Goal: Task Accomplishment & Management: Use online tool/utility

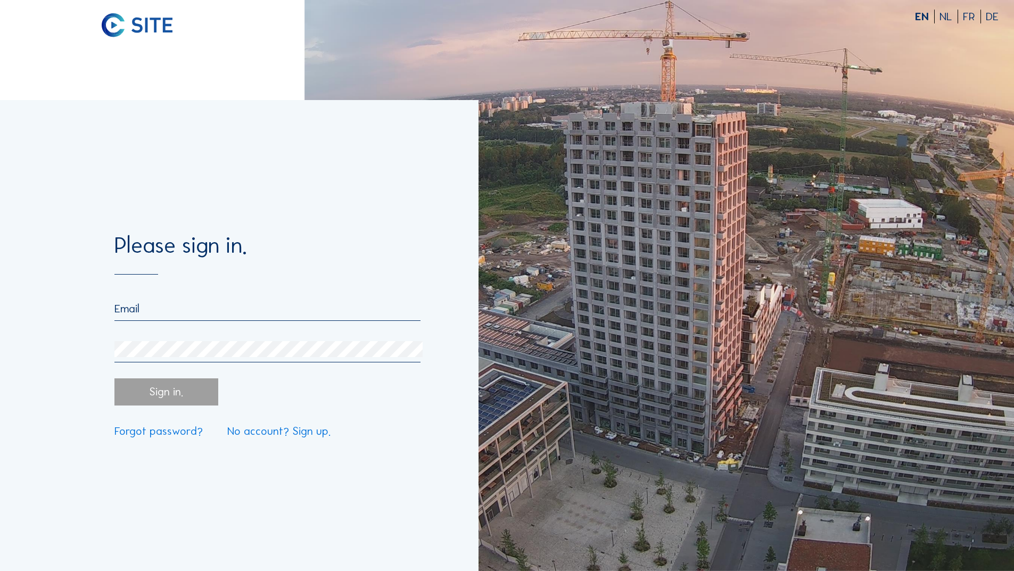
click at [180, 304] on input "email" at bounding box center [266, 309] width 305 height 14
type input "[EMAIL_ADDRESS][DOMAIN_NAME]"
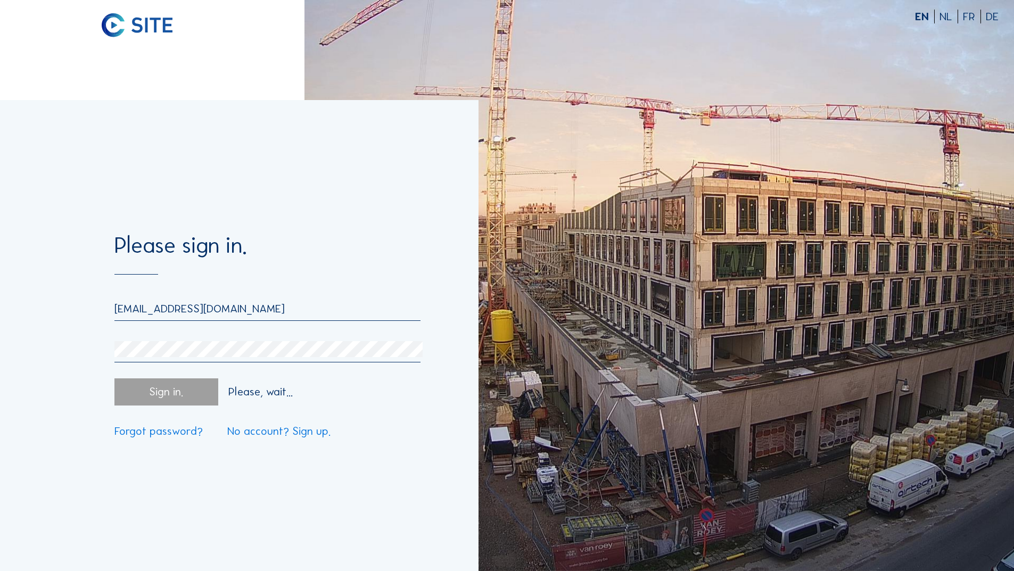
click at [190, 384] on div "Sign in." at bounding box center [165, 391] width 103 height 27
click at [190, 385] on div "Sign in." at bounding box center [165, 391] width 103 height 27
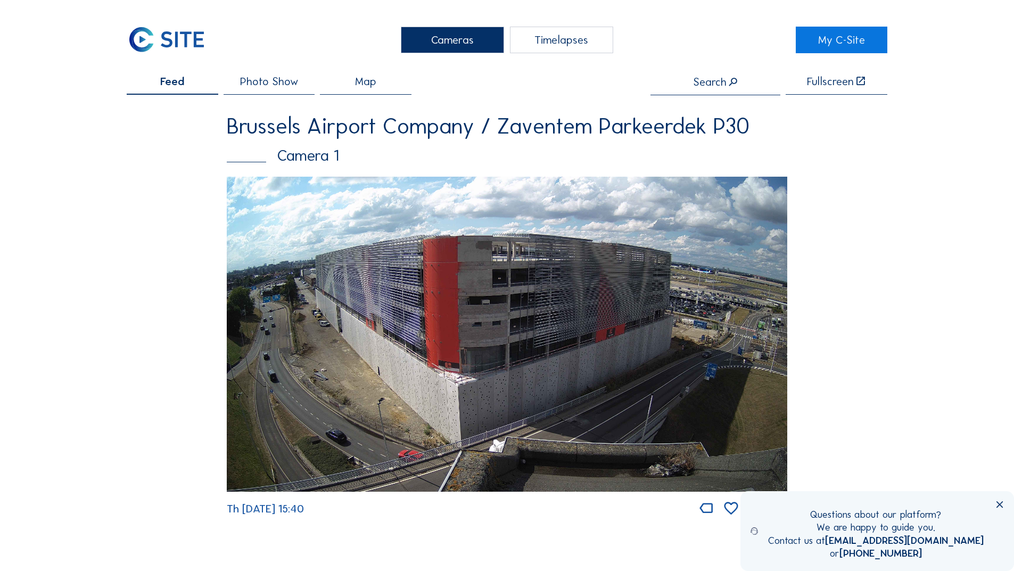
click at [592, 317] on img at bounding box center [507, 335] width 560 height 316
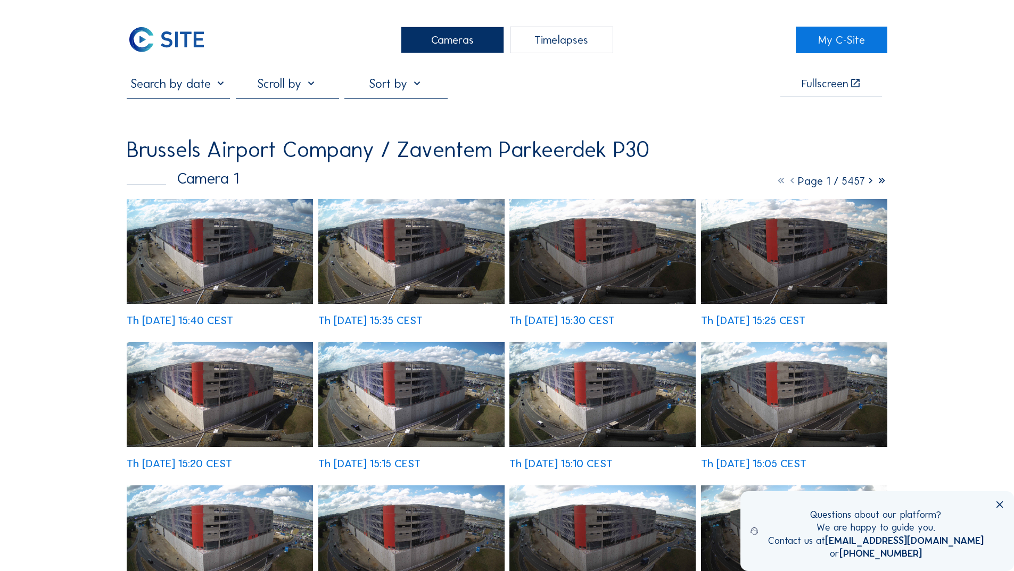
click at [226, 275] on img at bounding box center [220, 251] width 186 height 105
